Goal: Information Seeking & Learning: Learn about a topic

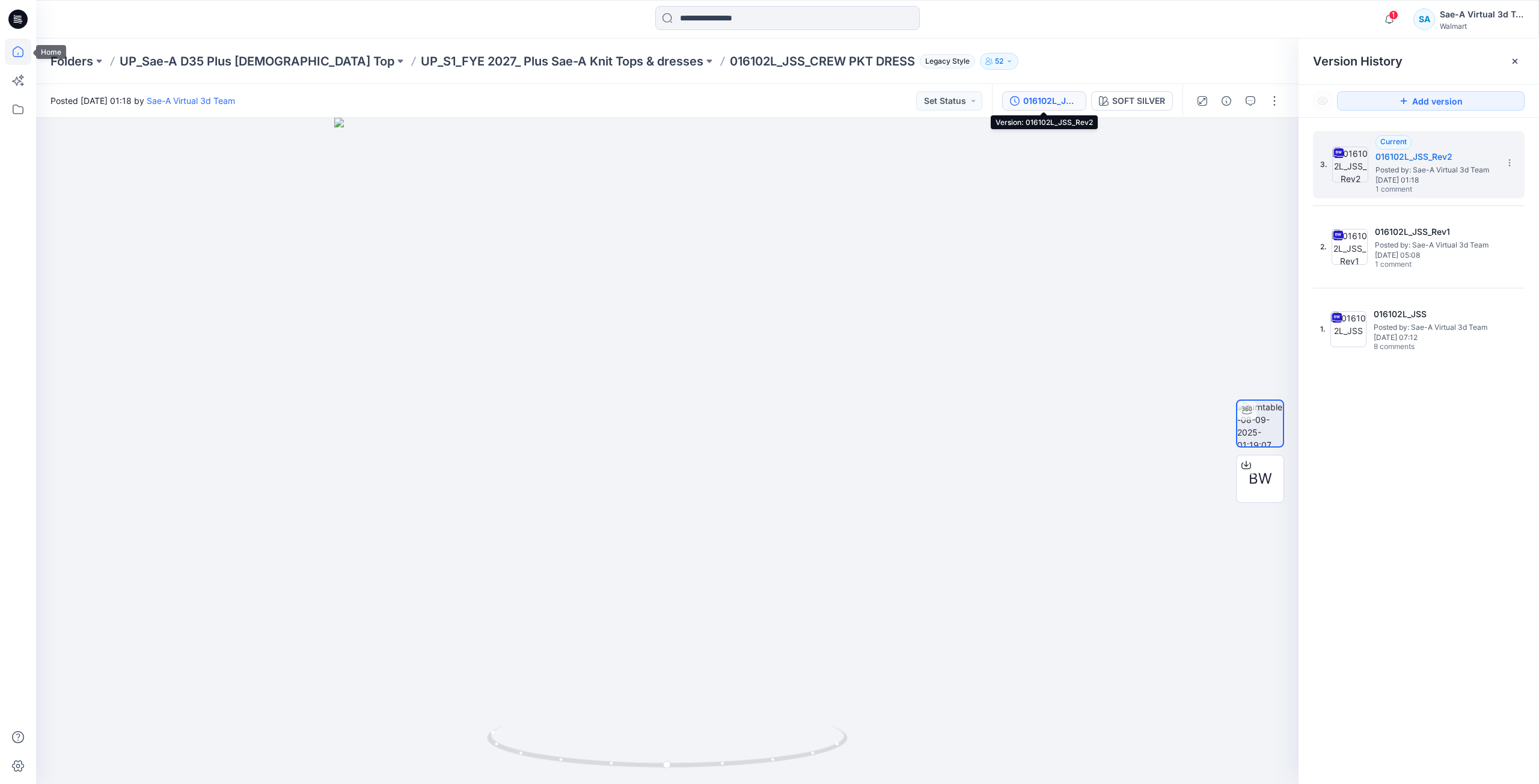
click at [12, 57] on icon at bounding box center [18, 51] width 27 height 27
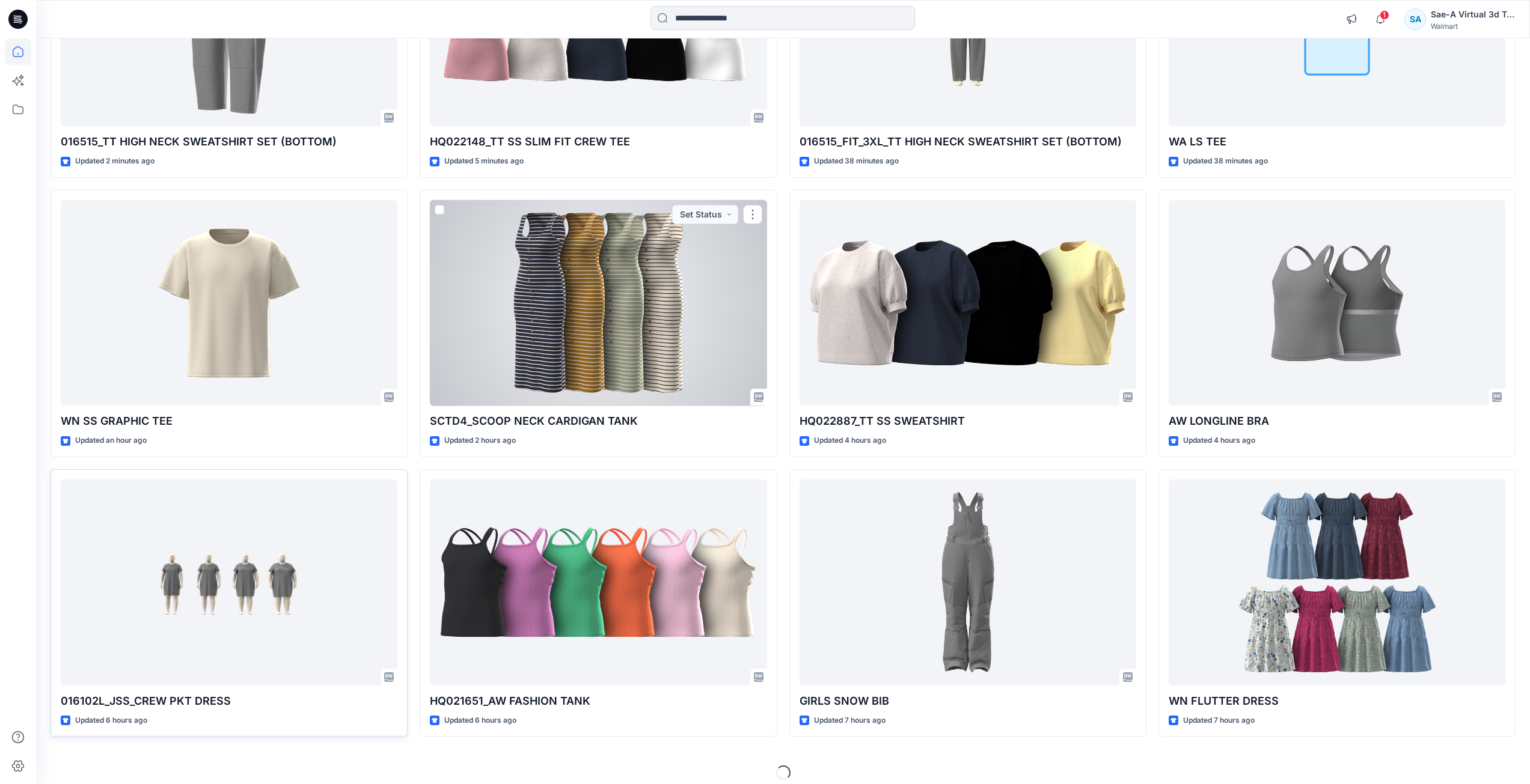
scroll to position [269, 0]
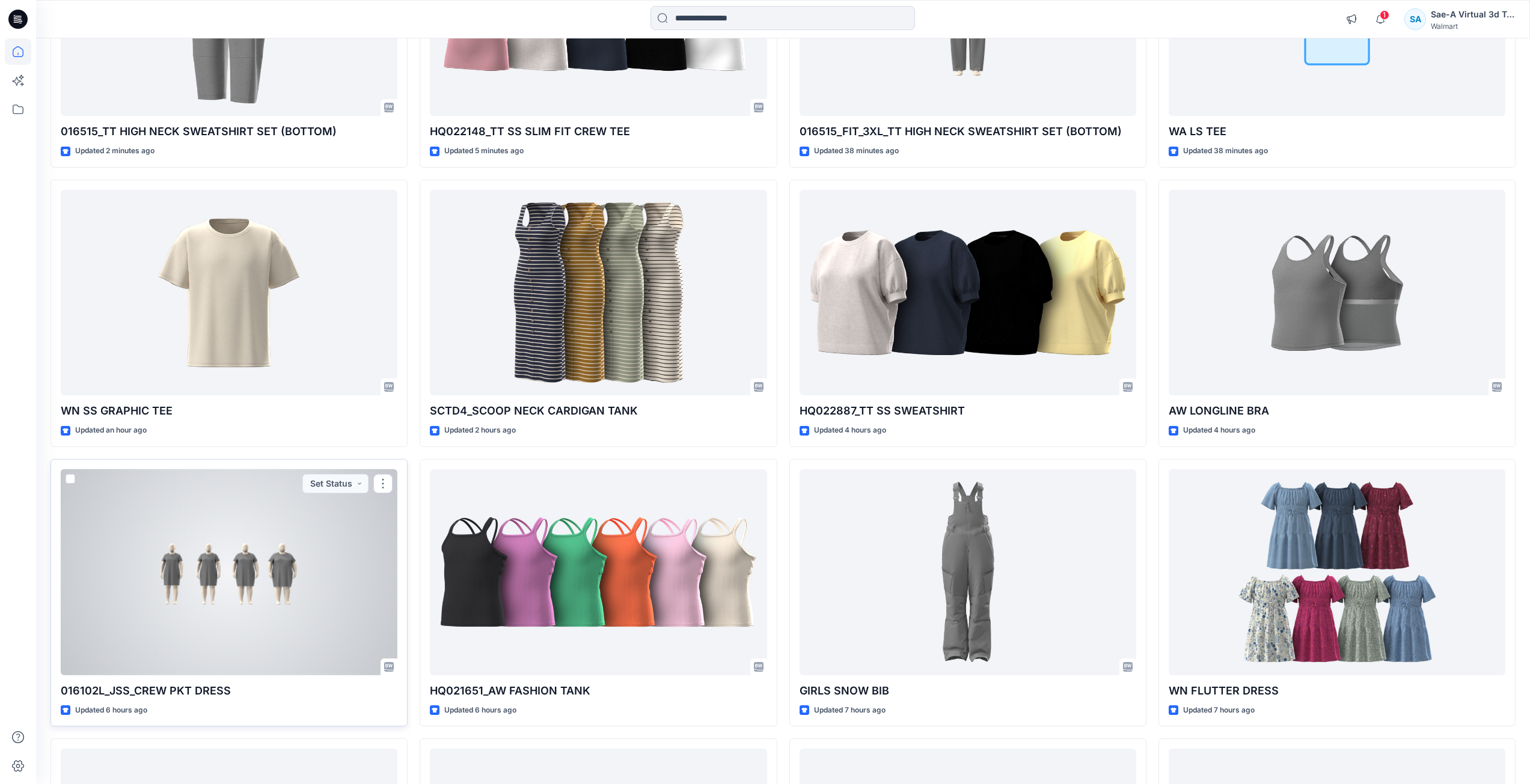
click at [269, 568] on div at bounding box center [229, 572] width 336 height 206
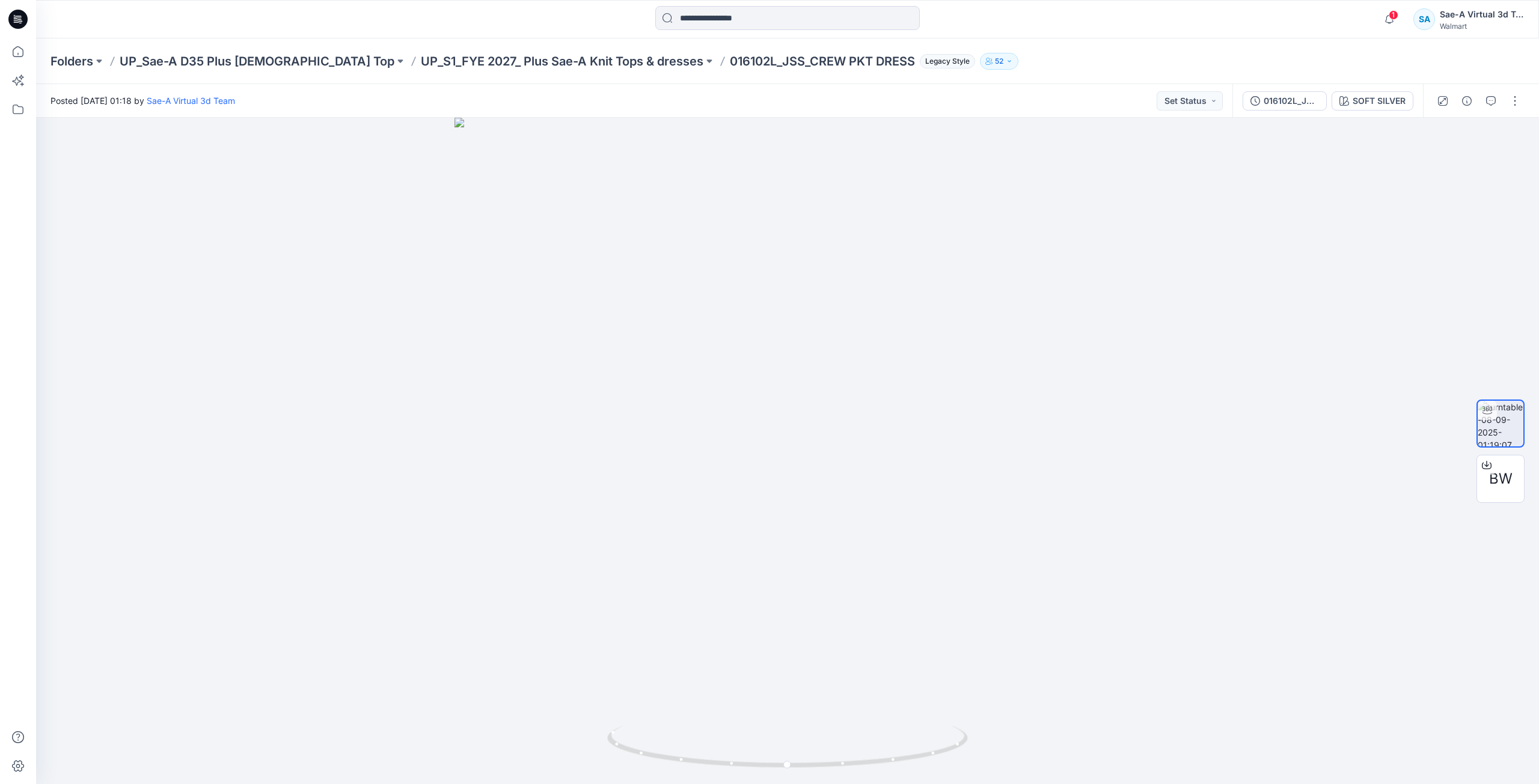
click at [1287, 112] on div "016102L_JSS_Rev2 SOFT SILVER" at bounding box center [1327, 101] width 190 height 34
click at [1288, 105] on div "016102L_JSS_Rev2" at bounding box center [1291, 100] width 55 height 13
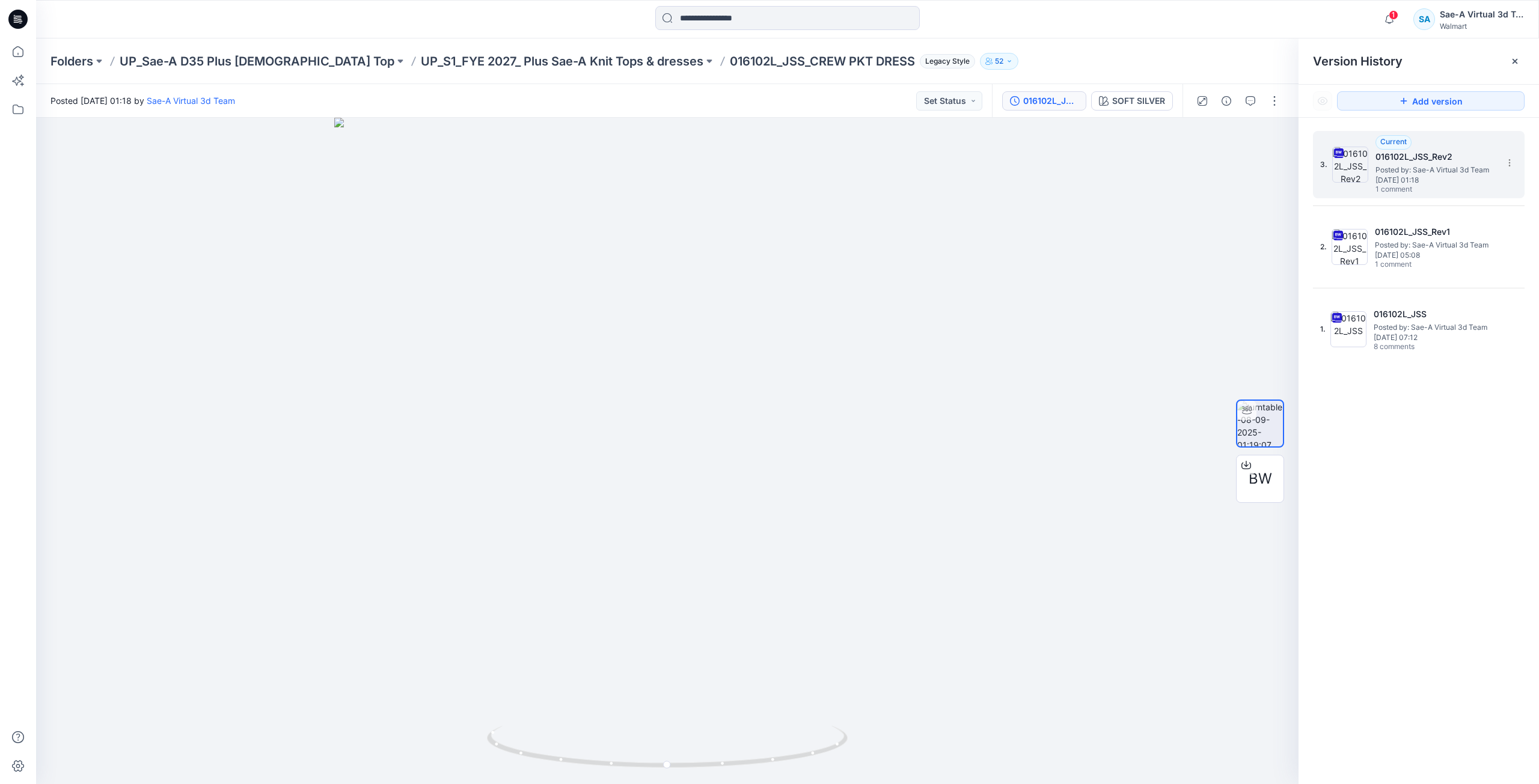
click at [1411, 170] on span "Posted by: Sae-A Virtual 3d Team" at bounding box center [1435, 170] width 120 height 12
click at [1254, 98] on icon "button" at bounding box center [1250, 101] width 10 height 10
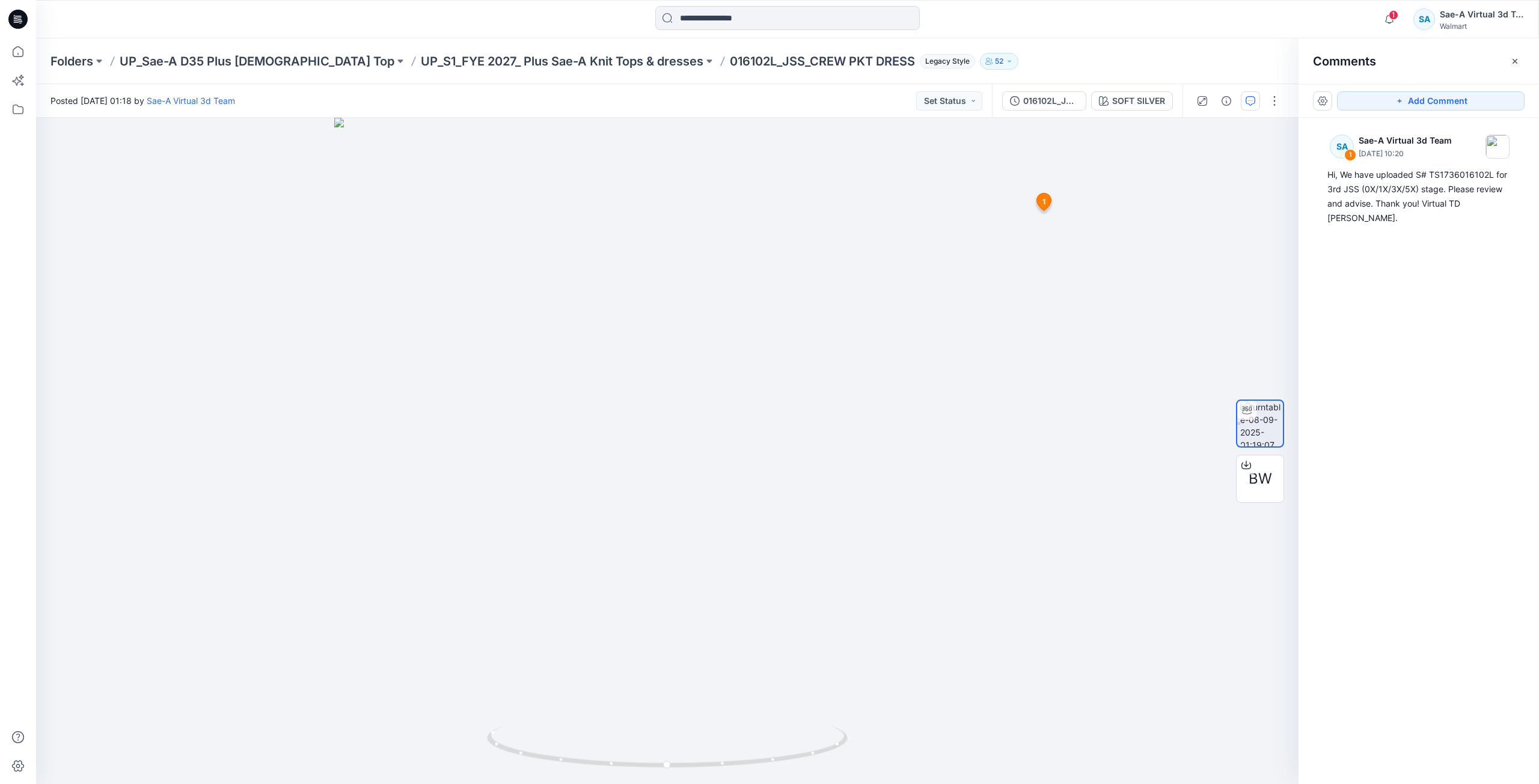
click at [1038, 114] on div "016102L_JSS_Rev2 SOFT SILVER" at bounding box center [1087, 101] width 190 height 34
click at [1046, 105] on div "016102L_JSS_Rev2" at bounding box center [1050, 100] width 55 height 13
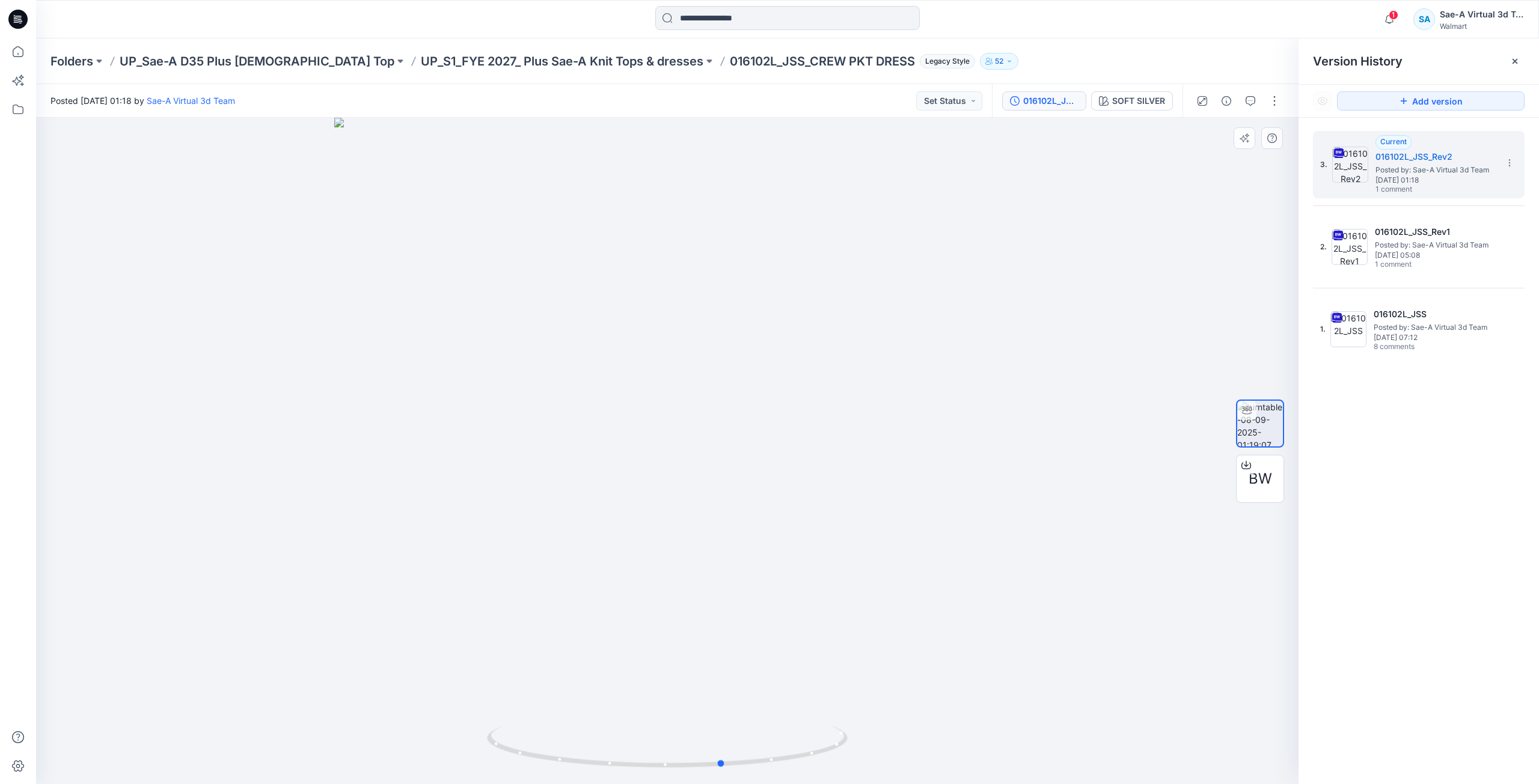
drag, startPoint x: 807, startPoint y: 756, endPoint x: 866, endPoint y: 758, distance: 59.0
click at [866, 758] on div at bounding box center [667, 451] width 1262 height 666
